Goal: Information Seeking & Learning: Learn about a topic

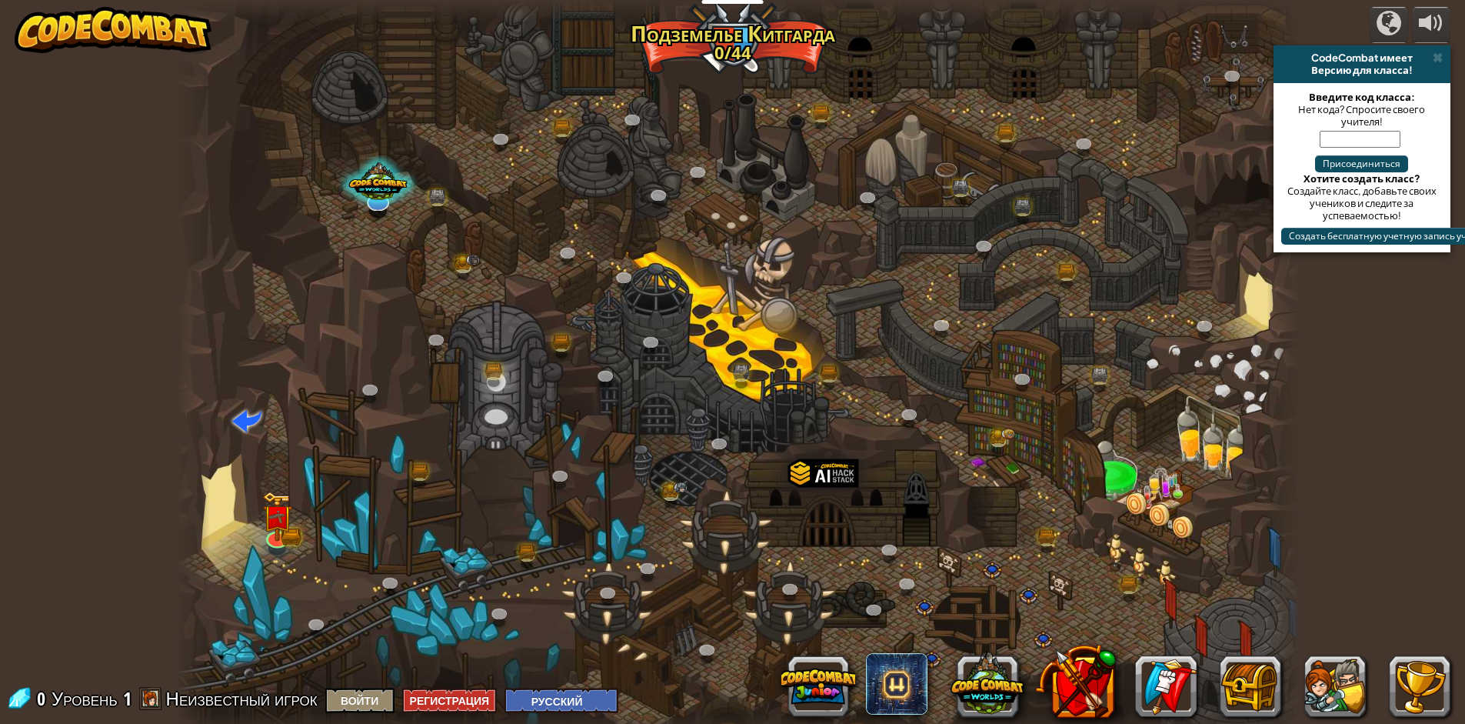
select select "ru"
click at [276, 532] on img at bounding box center [277, 504] width 31 height 67
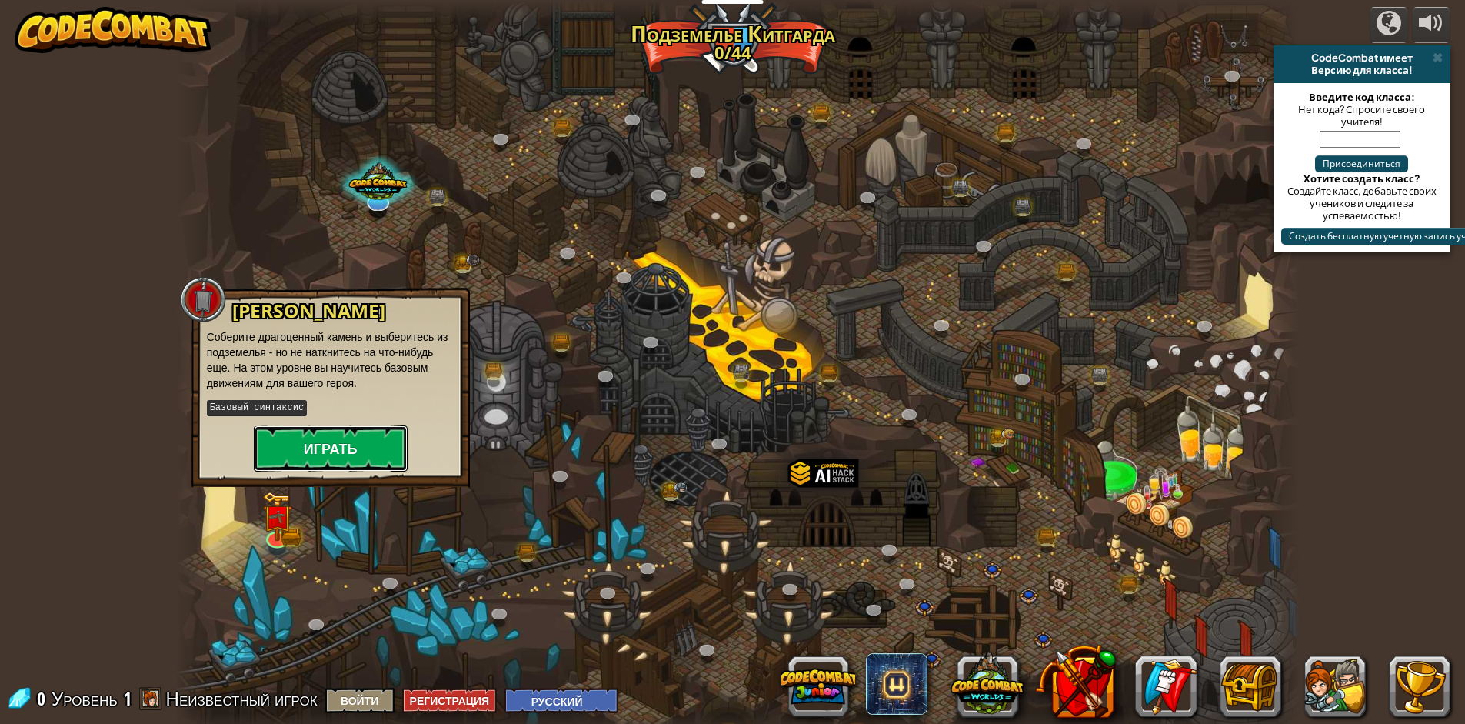
click at [329, 431] on button "Играть" at bounding box center [331, 448] width 154 height 46
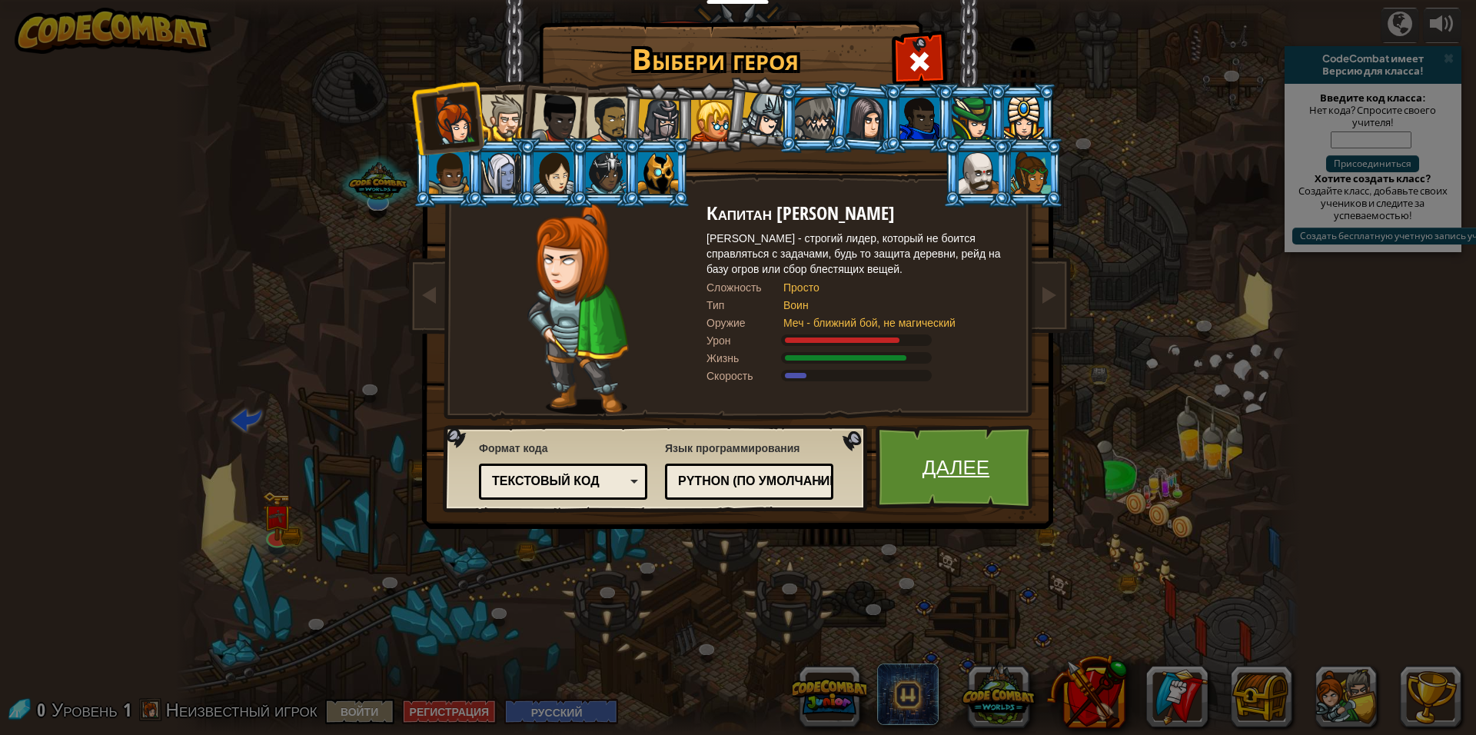
click at [951, 465] on link "Далее" at bounding box center [956, 467] width 161 height 85
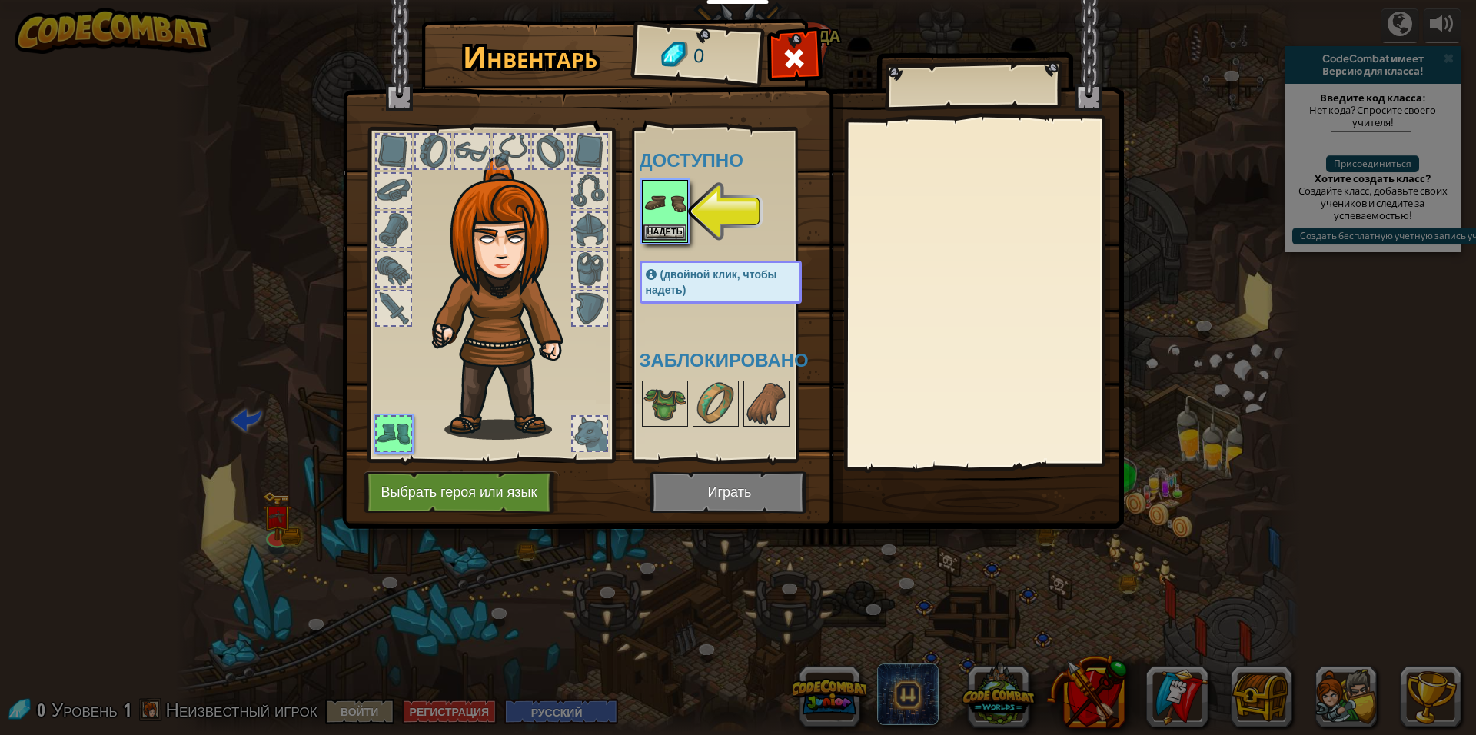
click at [670, 220] on img at bounding box center [665, 202] width 43 height 43
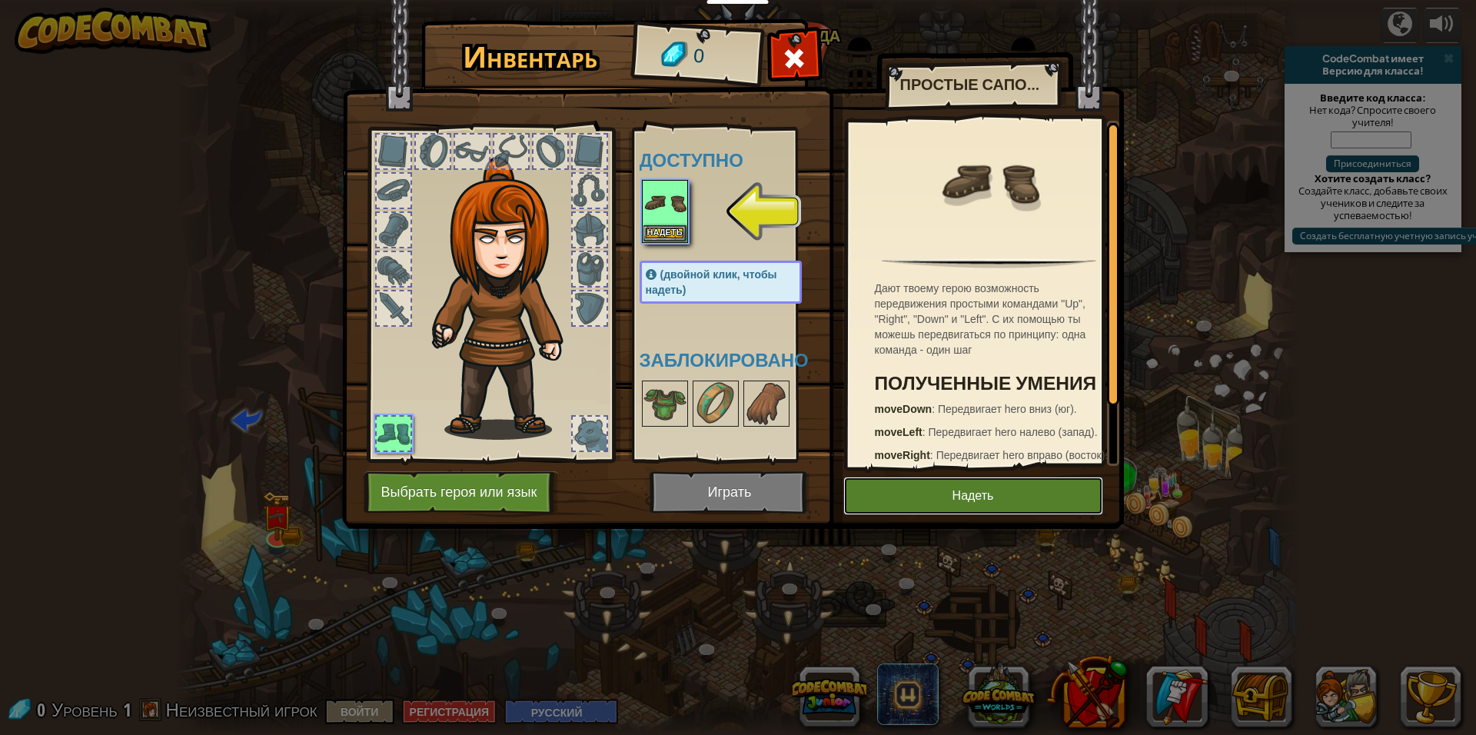
click at [923, 480] on button "Надеть" at bounding box center [973, 496] width 260 height 38
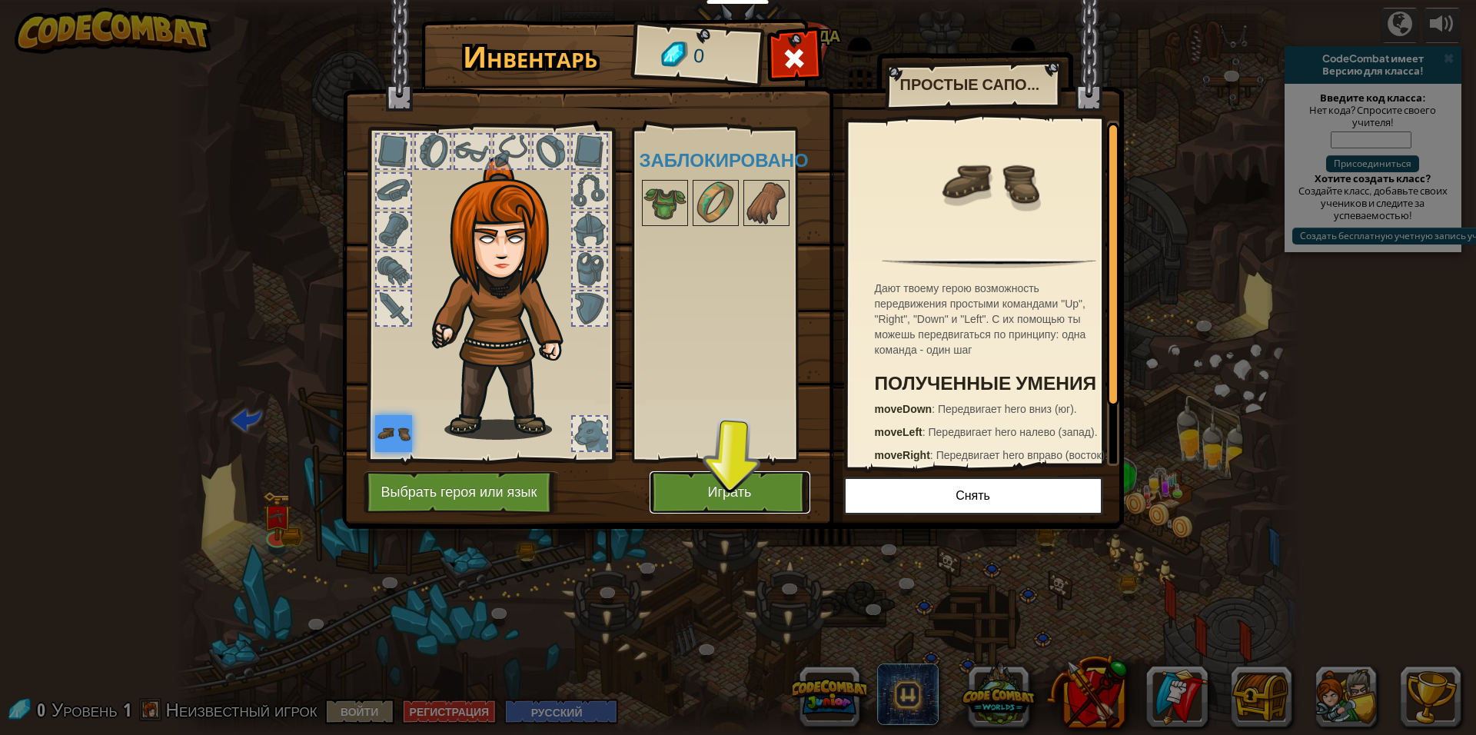
click at [770, 474] on button "Играть" at bounding box center [730, 492] width 161 height 42
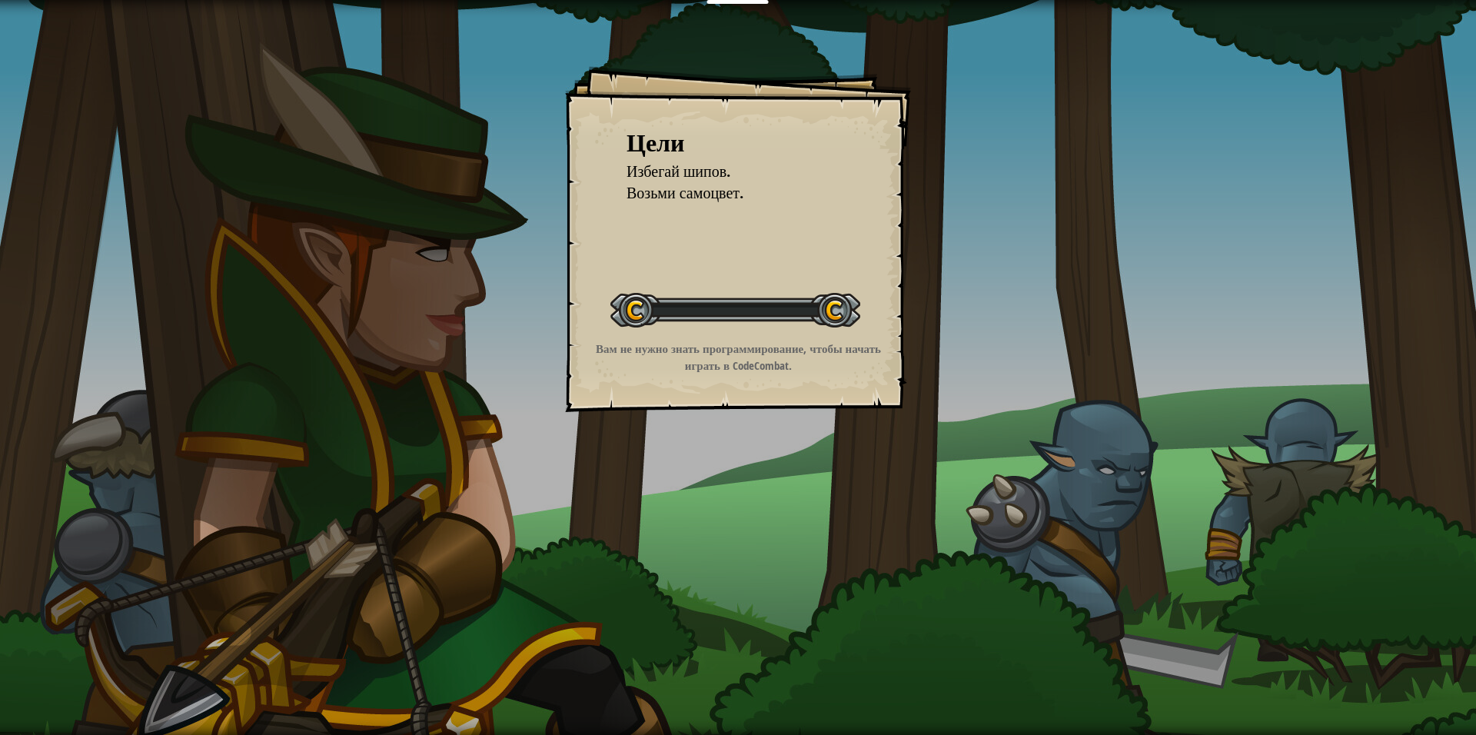
click at [760, 485] on div "Цели Избегай шипов. Возьми самоцвет. Начать уровень Ошибка загрузки с сервера Ч…" at bounding box center [738, 367] width 1476 height 735
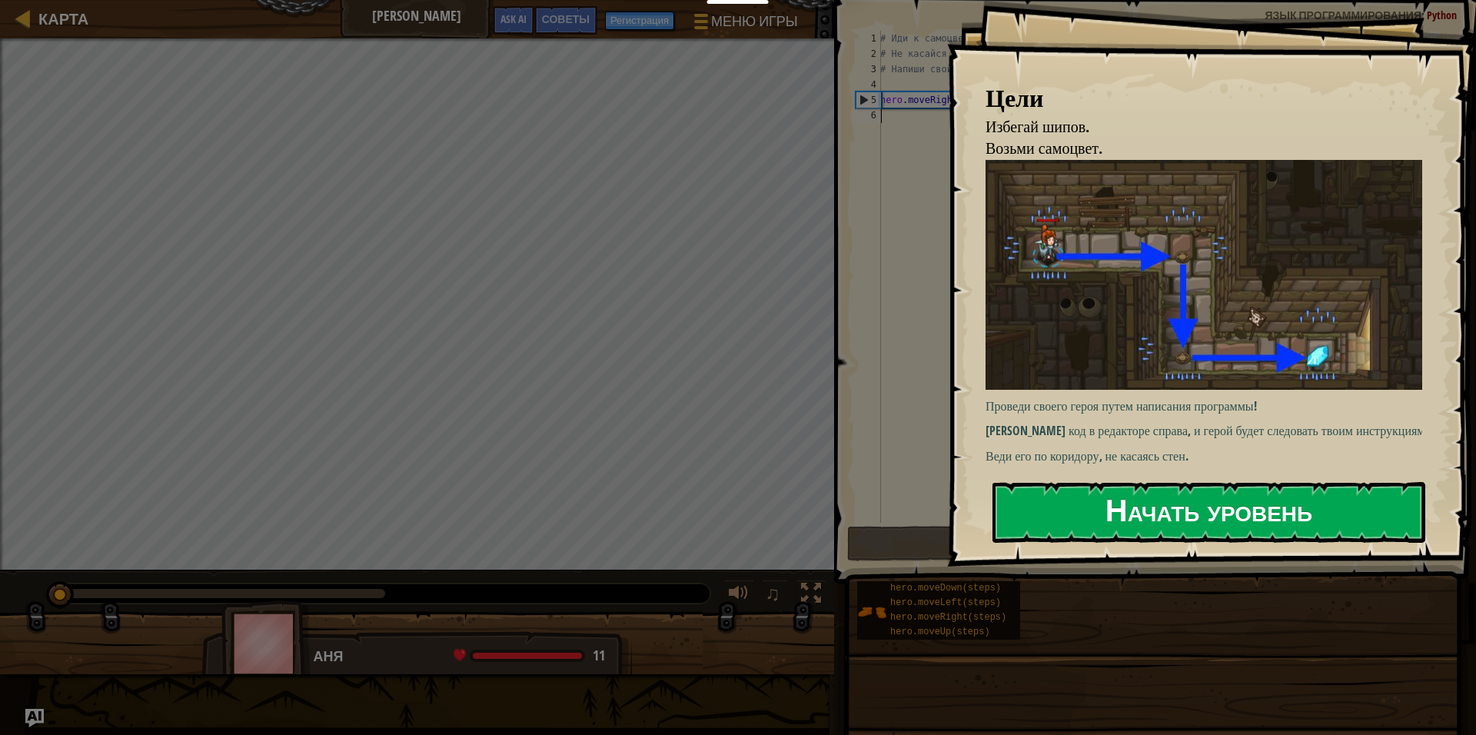
click at [1136, 514] on button "Начать уровень" at bounding box center [1209, 512] width 433 height 61
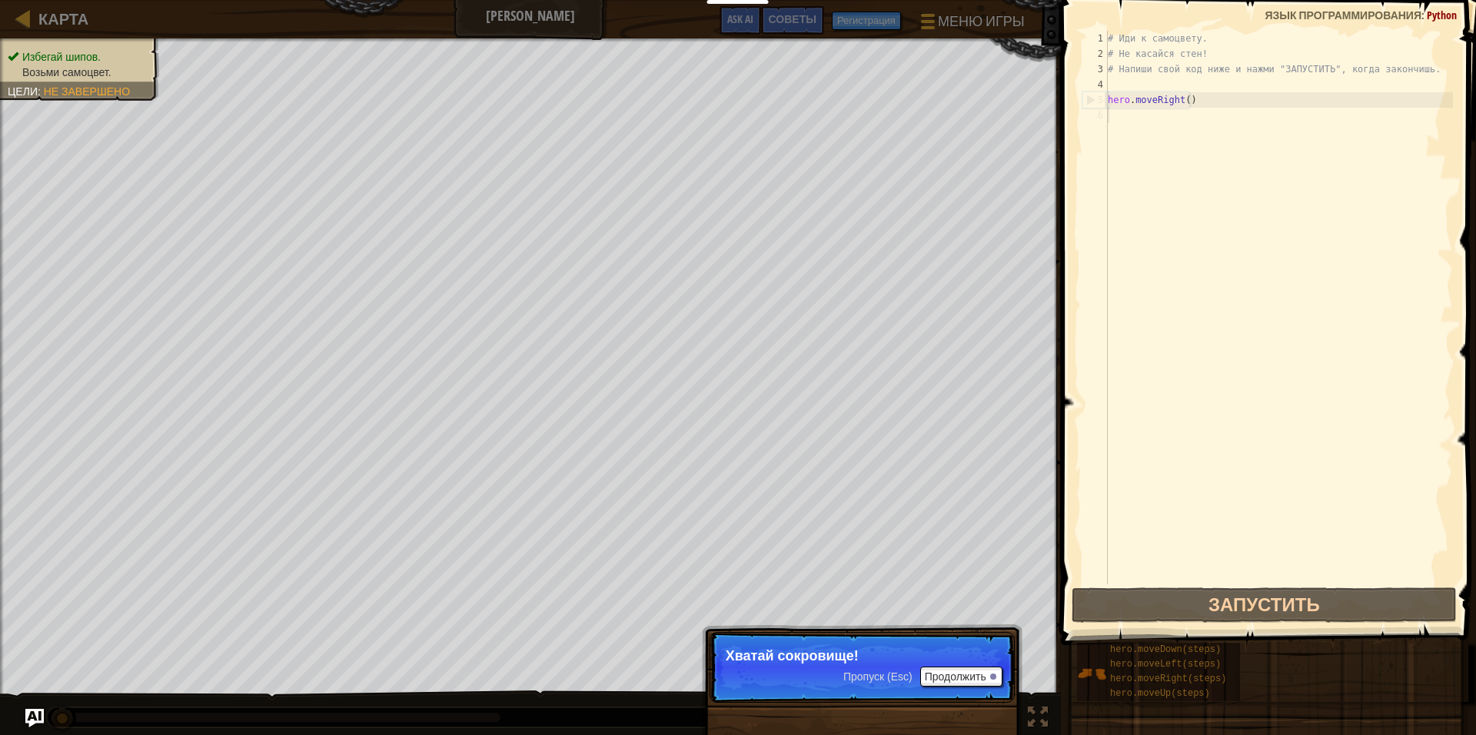
click at [958, 661] on p "Хватай сокровище!" at bounding box center [862, 655] width 273 height 15
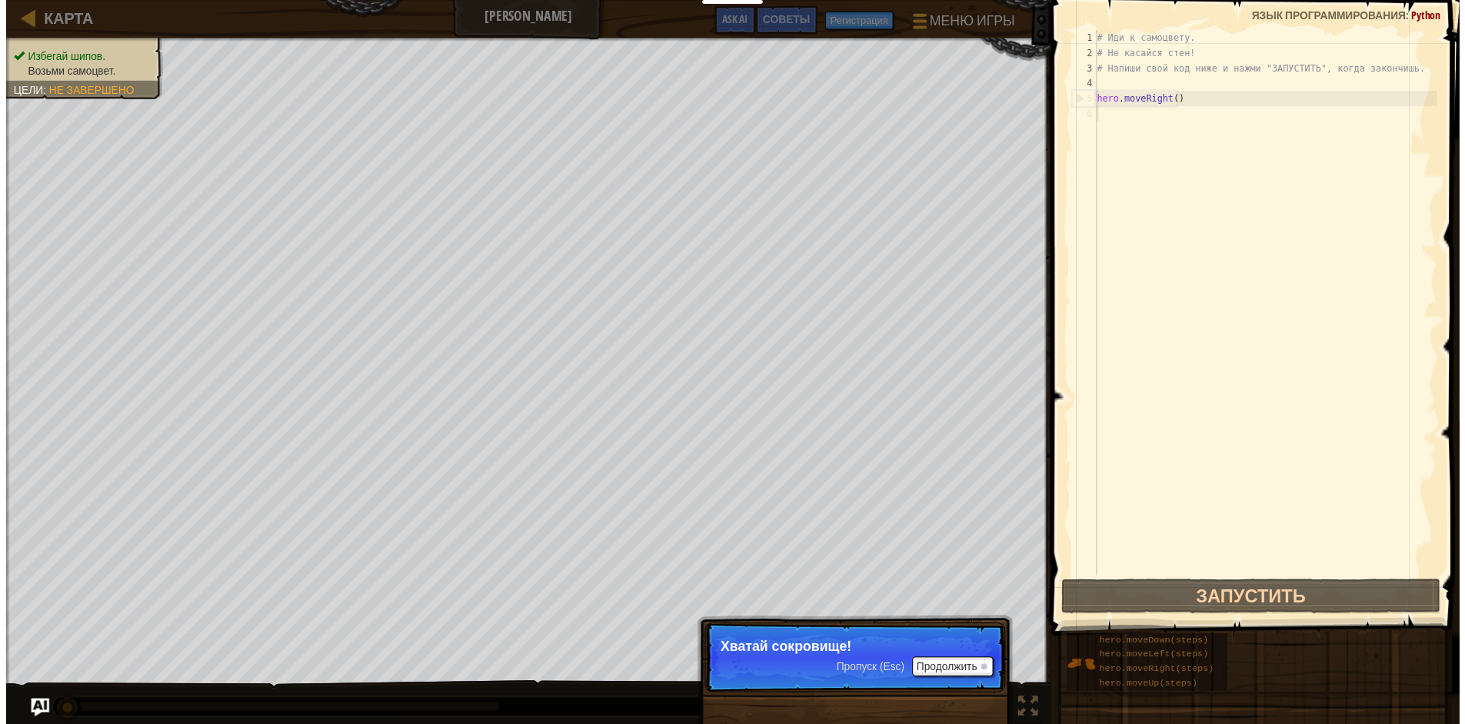
scroll to position [7, 0]
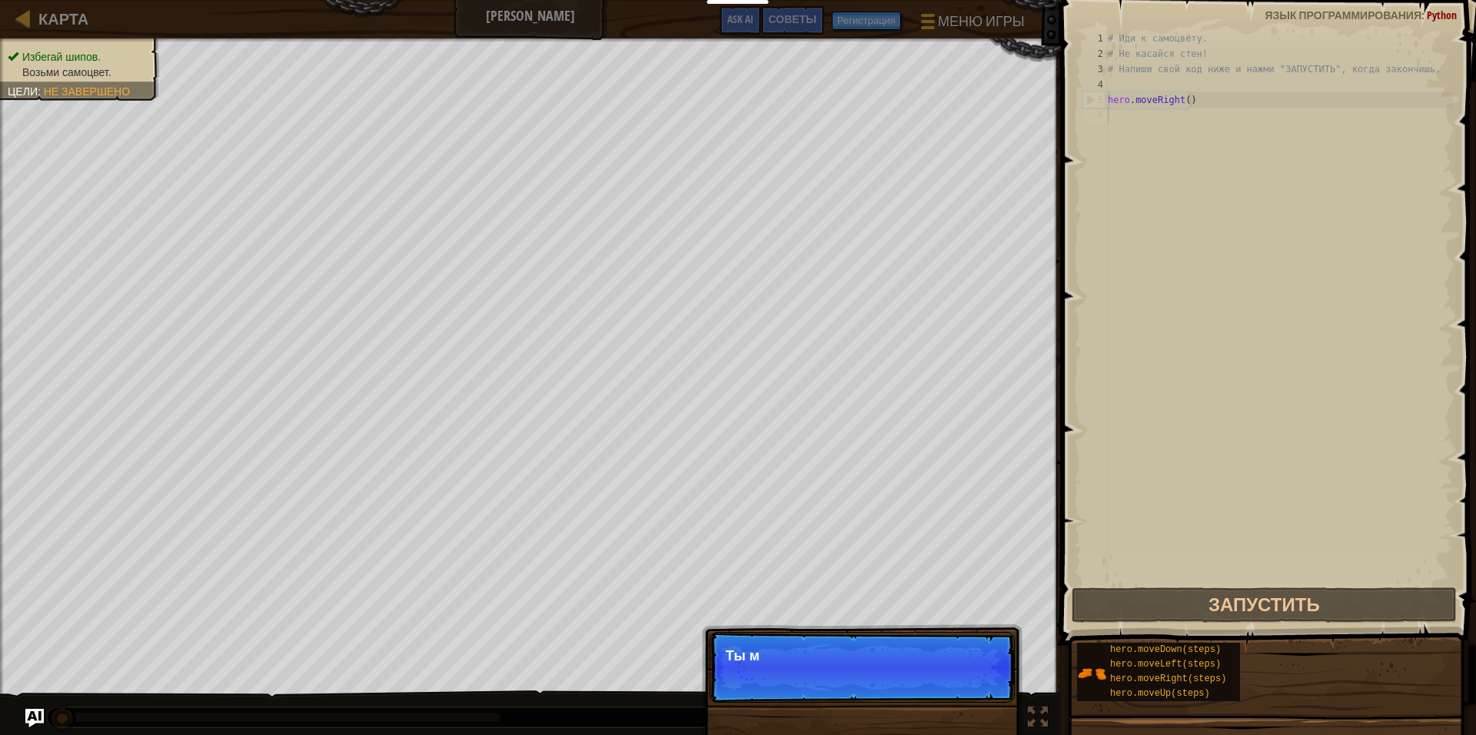
click at [956, 676] on p "Пропуск (Esc) Продолжить Ты м" at bounding box center [862, 667] width 305 height 71
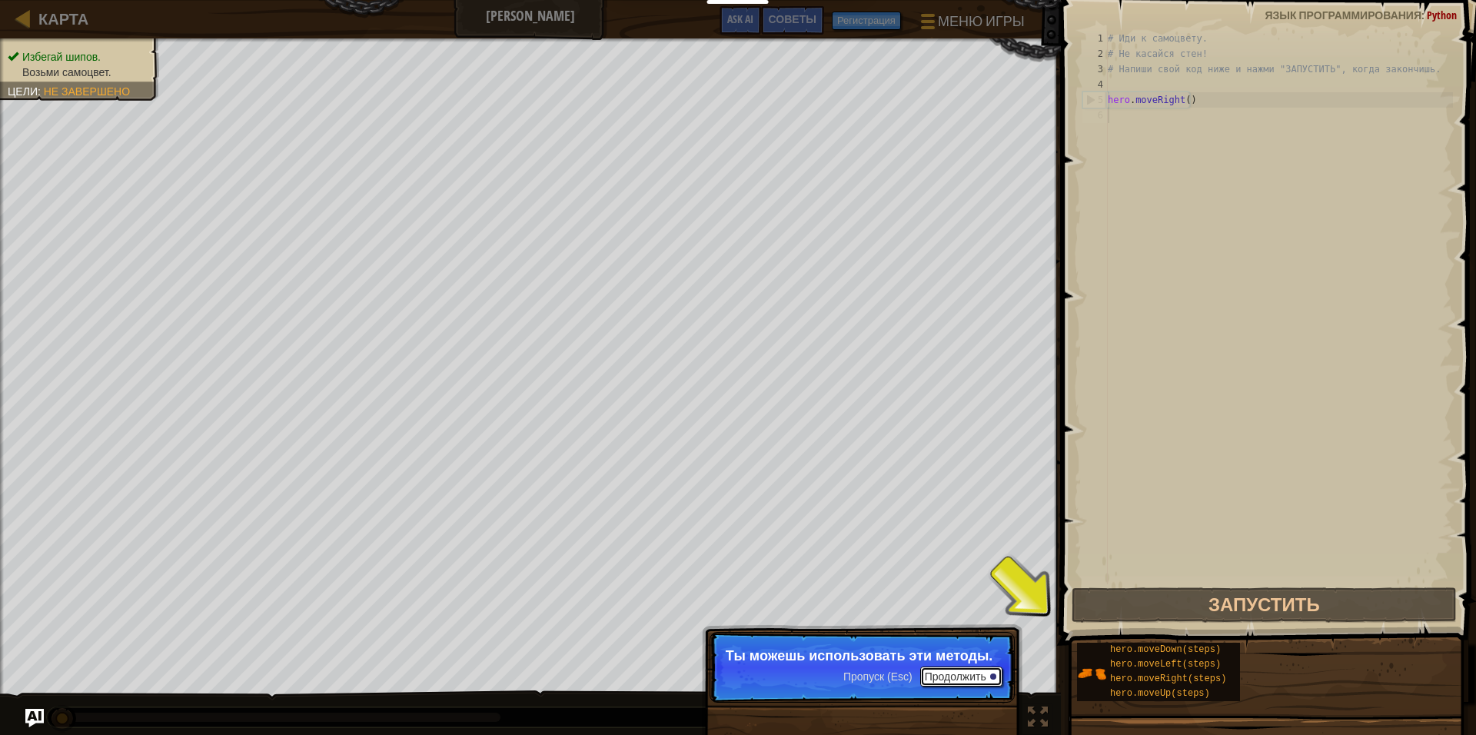
click at [962, 670] on button "Продолжить" at bounding box center [961, 677] width 82 height 20
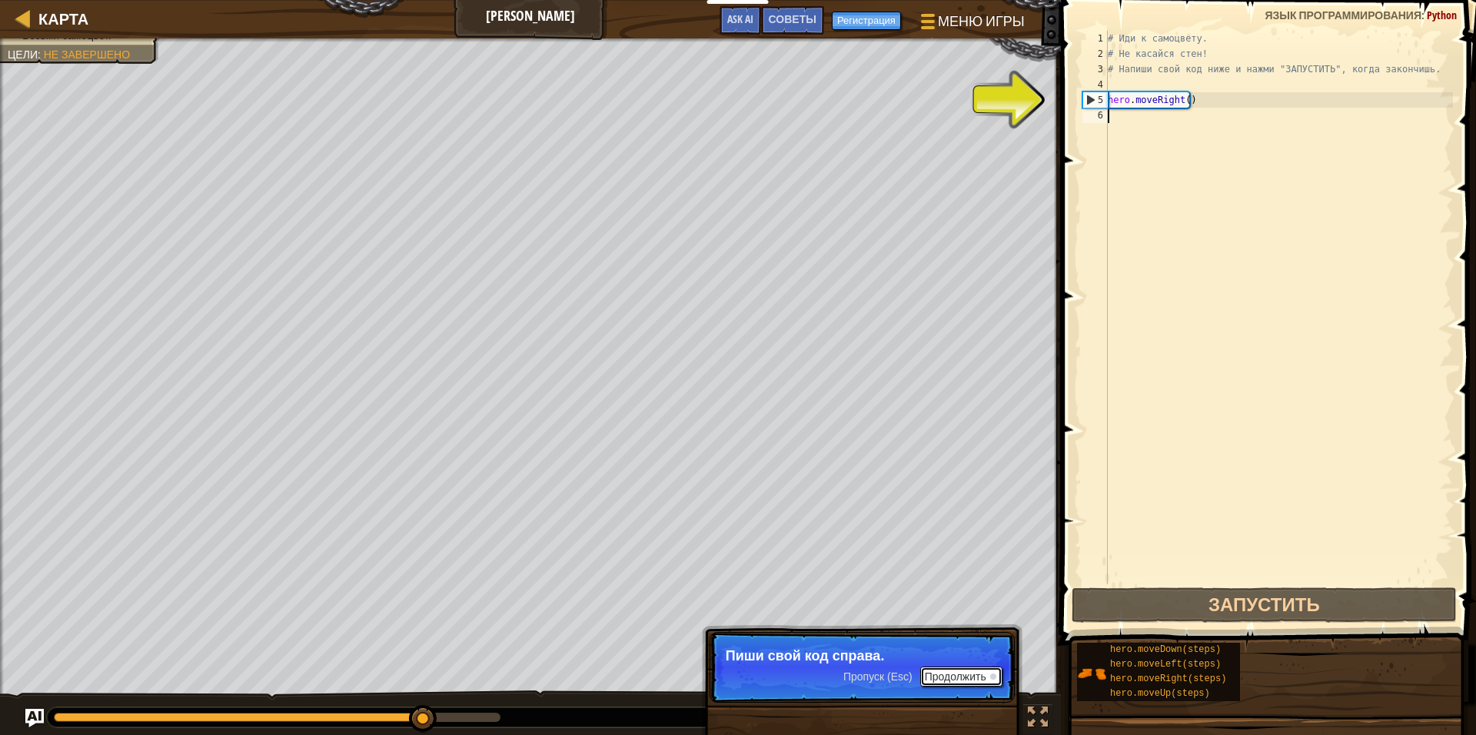
click at [961, 679] on button "Продолжить" at bounding box center [961, 677] width 82 height 20
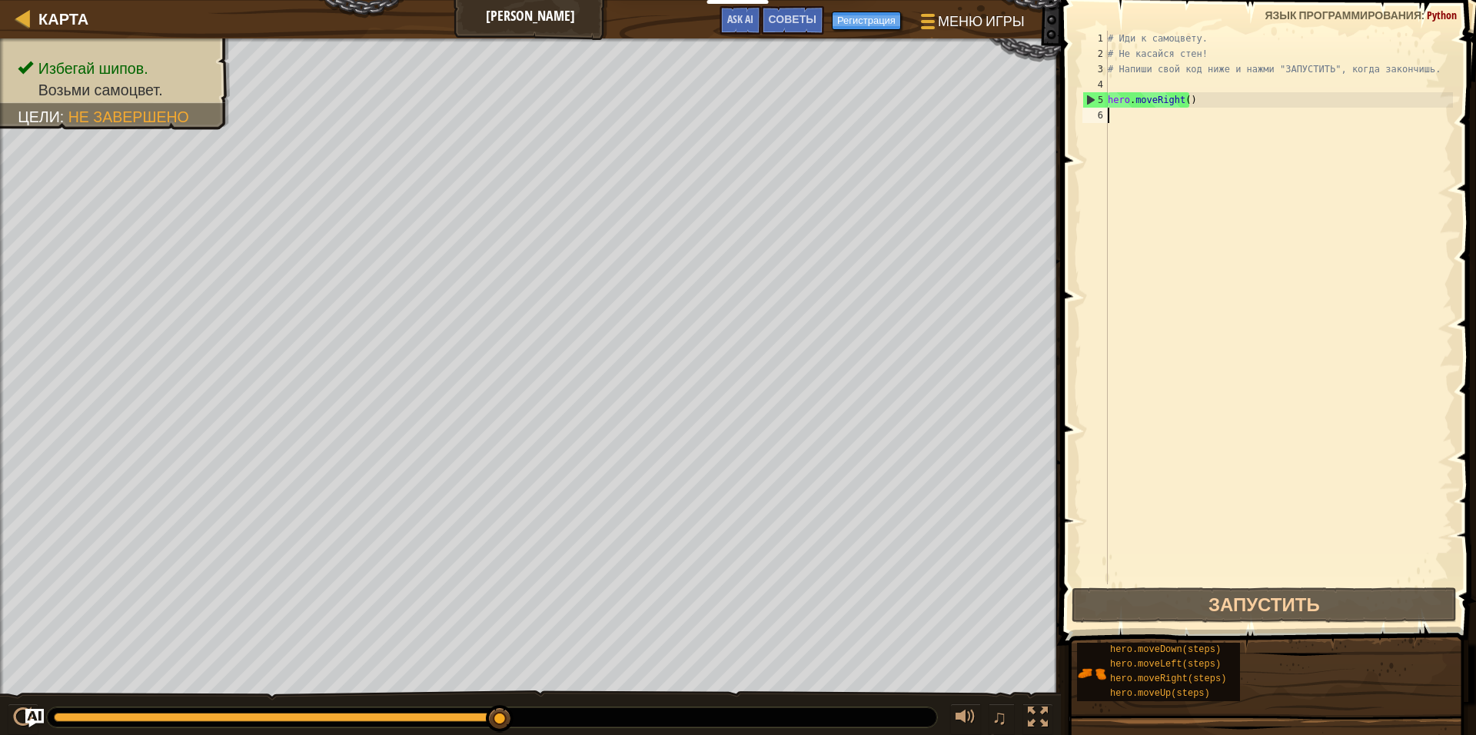
click at [1149, 111] on div "# Иди к самоцвету. # Не касайся стен! # Напиши свой код ниже и нажми "ЗАПУСТИТЬ…" at bounding box center [1279, 323] width 348 height 584
type textarea "р"
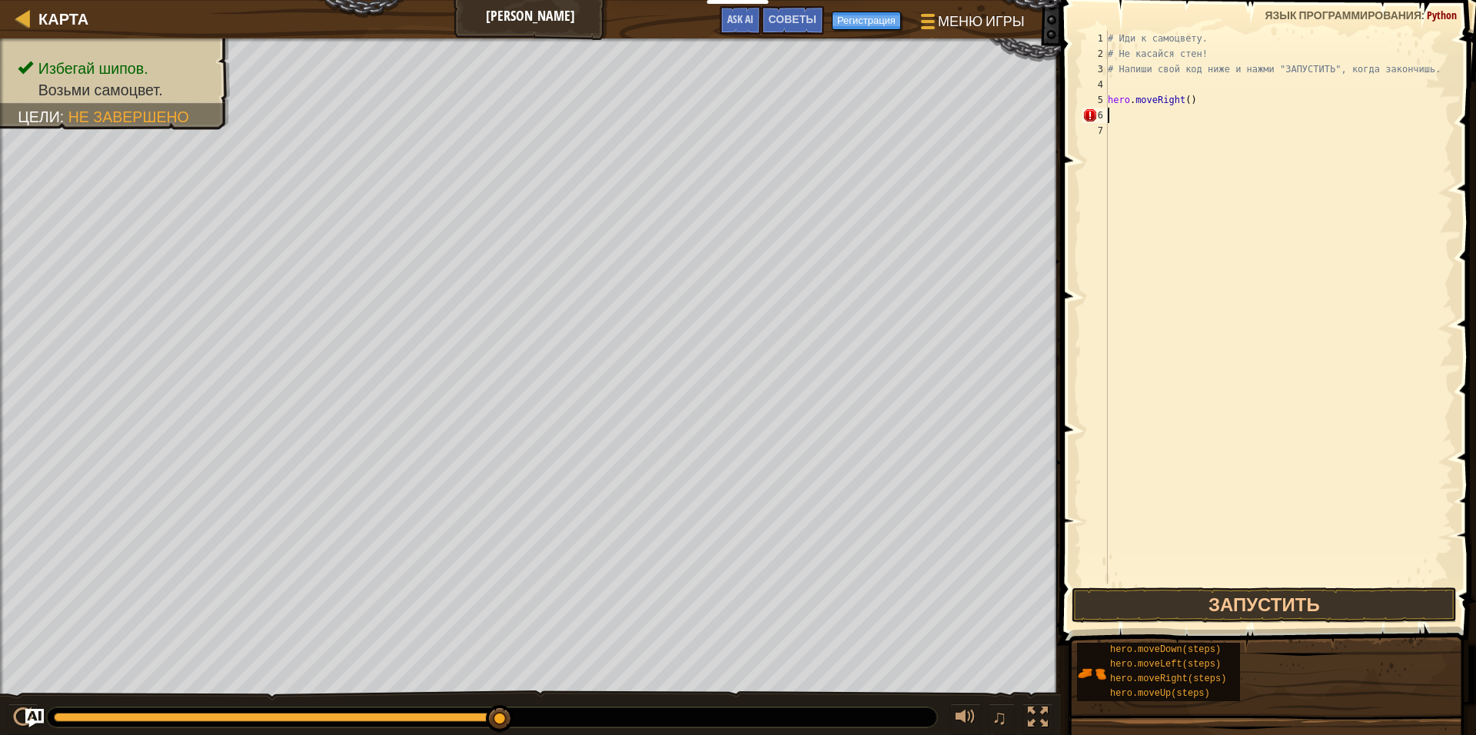
type textarea "р"
type textarea "h"
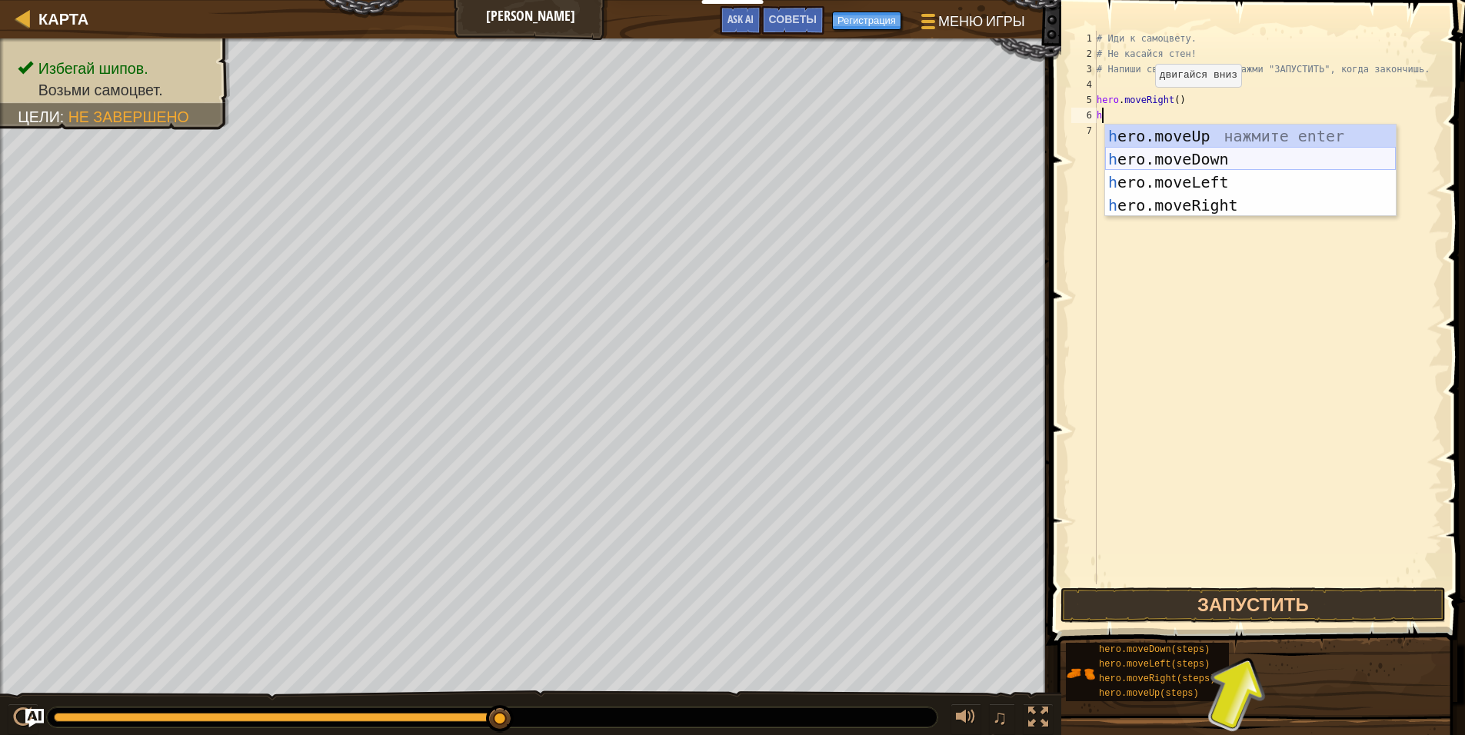
click at [1177, 158] on div "h ero.moveUp нажмите enter h ero.moveDown нажмите enter h ero.moveLeft нажмите …" at bounding box center [1250, 194] width 291 height 138
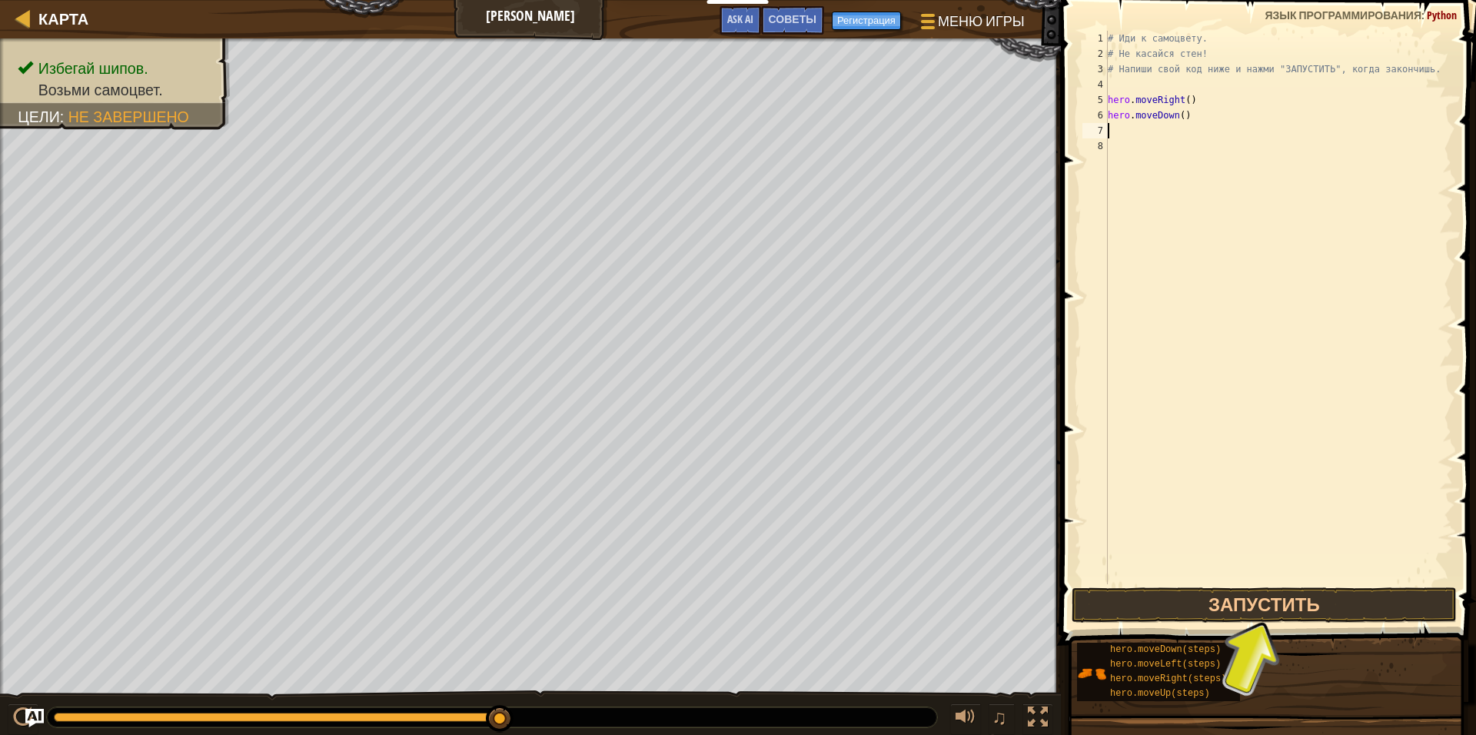
click at [1117, 135] on div "# Иди к самоцвету. # Не касайся стен! # Напиши свой код ниже и нажми "ЗАПУСТИТЬ…" at bounding box center [1279, 323] width 348 height 584
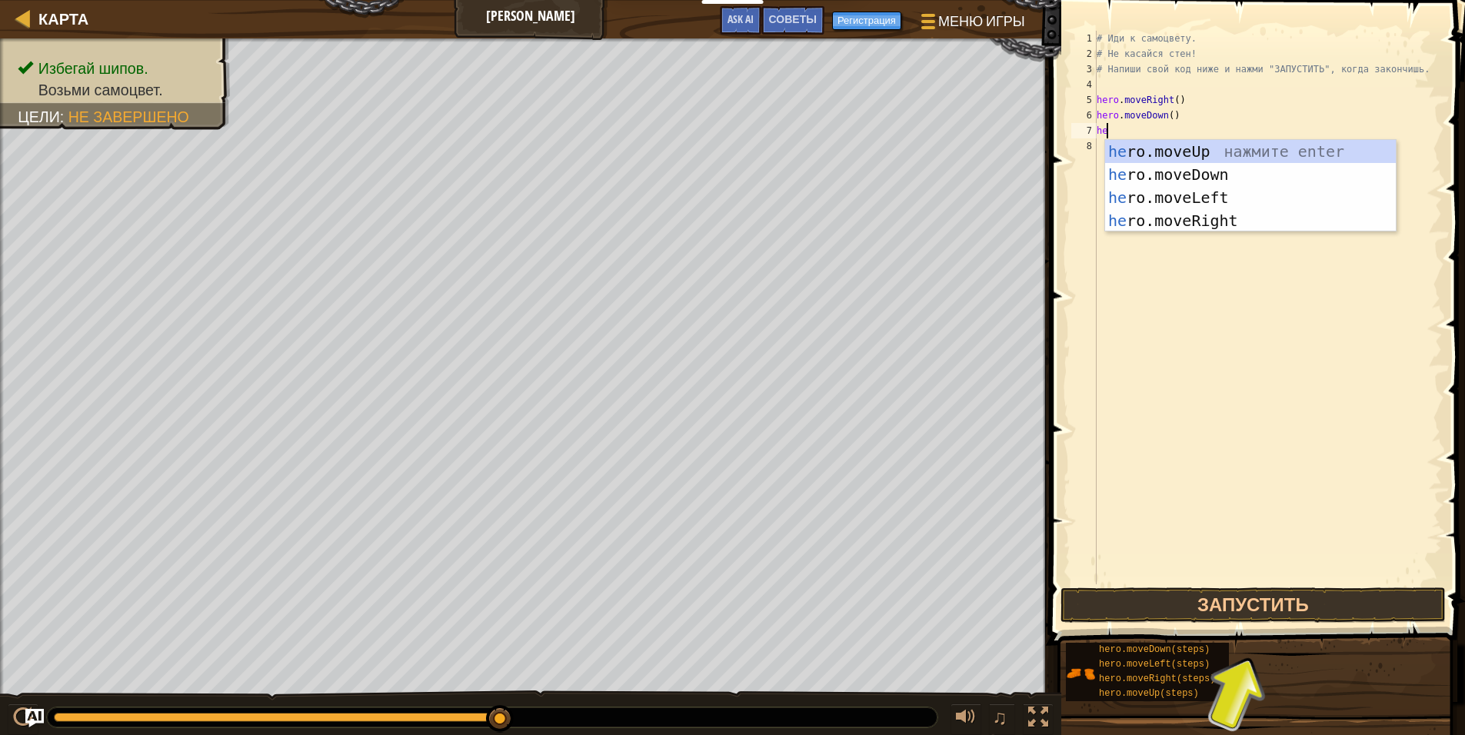
type textarea "her"
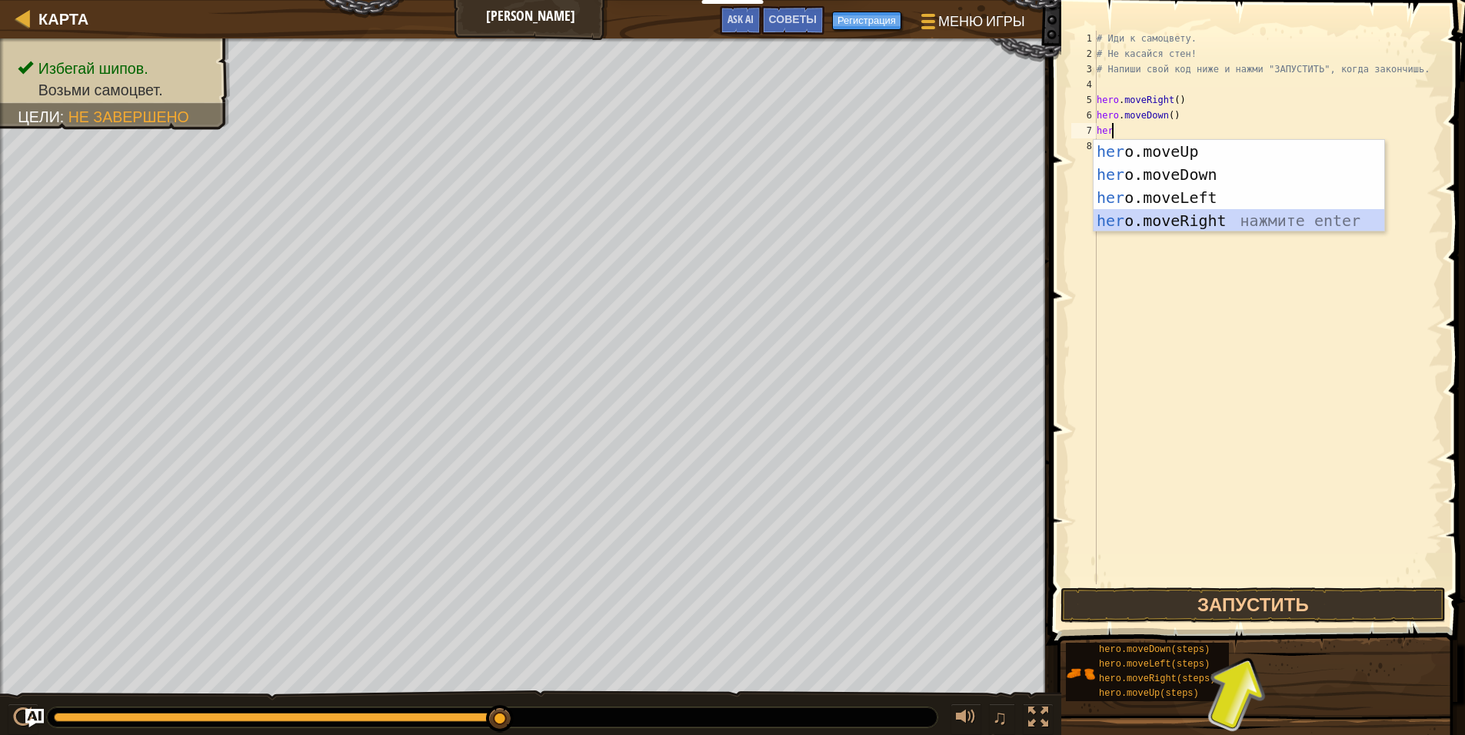
click at [1229, 221] on div "her o.moveUp нажмите enter her o.moveDown нажмите enter her o.moveLeft нажмите …" at bounding box center [1238, 209] width 291 height 138
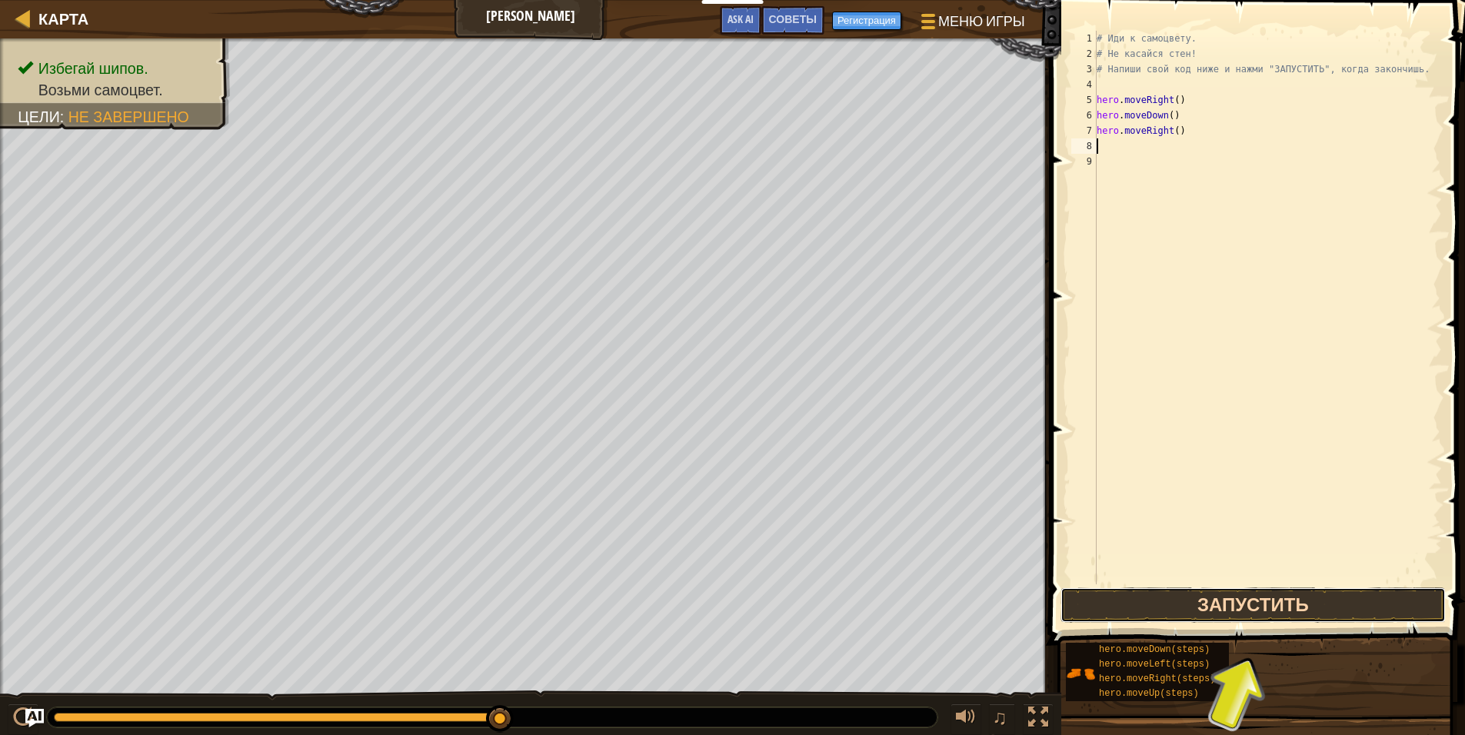
click at [1282, 605] on button "Запустить" at bounding box center [1252, 604] width 385 height 35
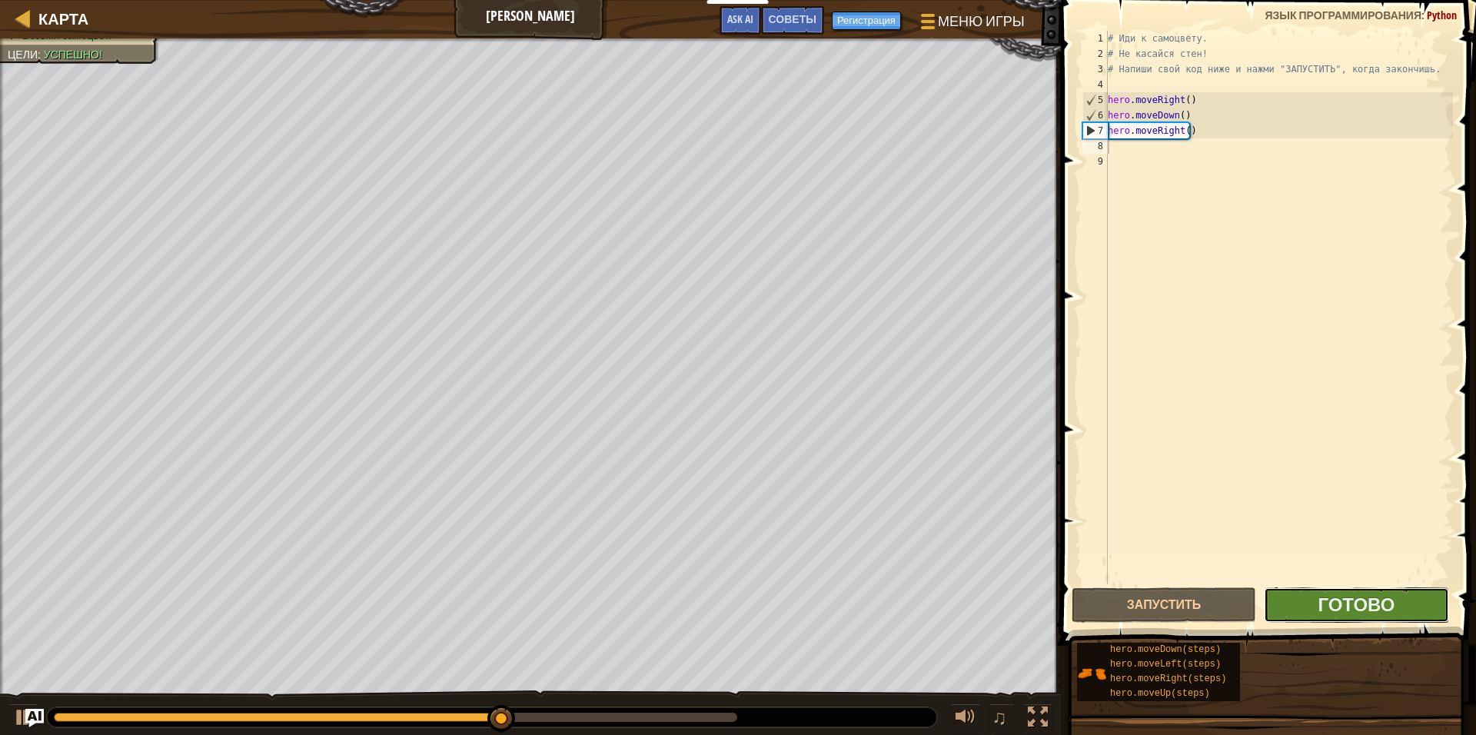
click at [1311, 610] on button "Готово" at bounding box center [1356, 604] width 185 height 35
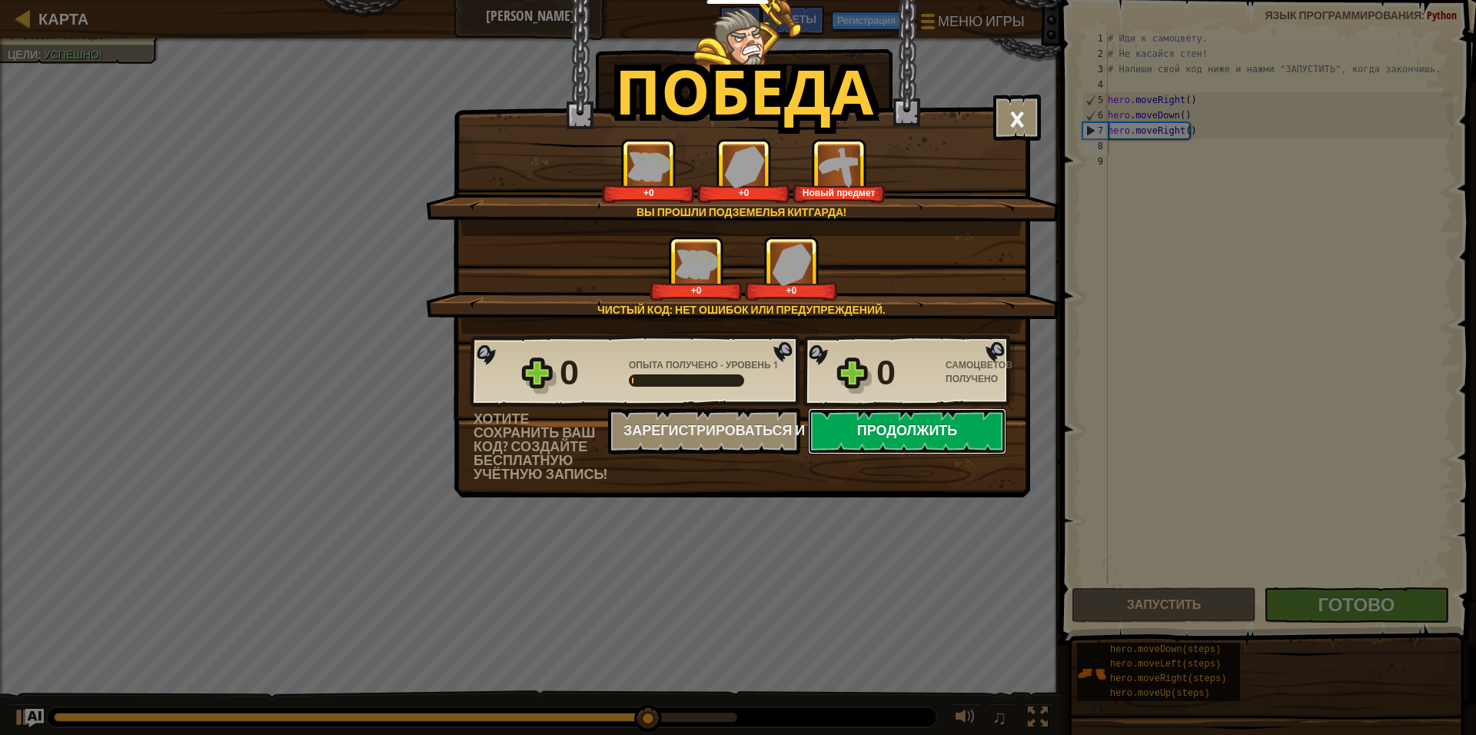
click at [901, 441] on button "Продолжить" at bounding box center [907, 431] width 198 height 46
select select "ru"
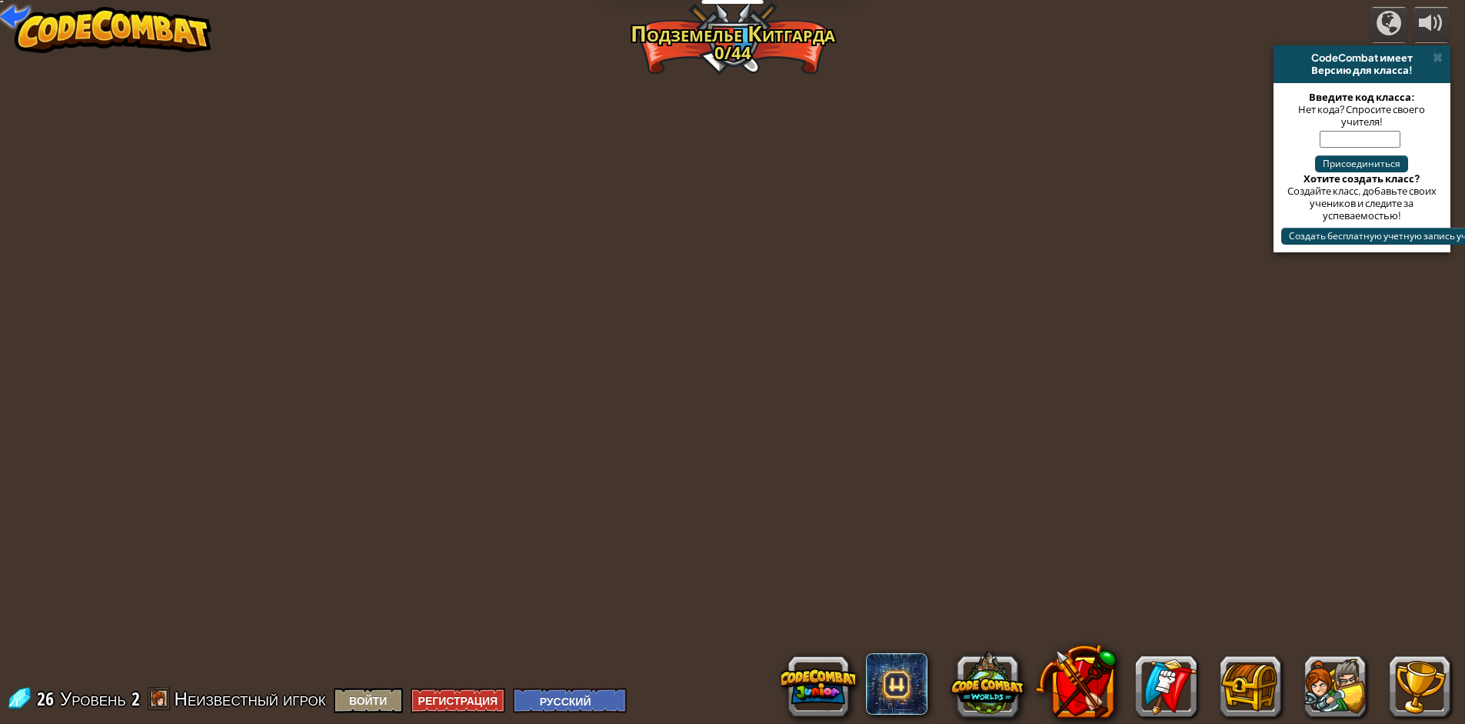
select select "ru"
